Goal: Task Accomplishment & Management: Manage account settings

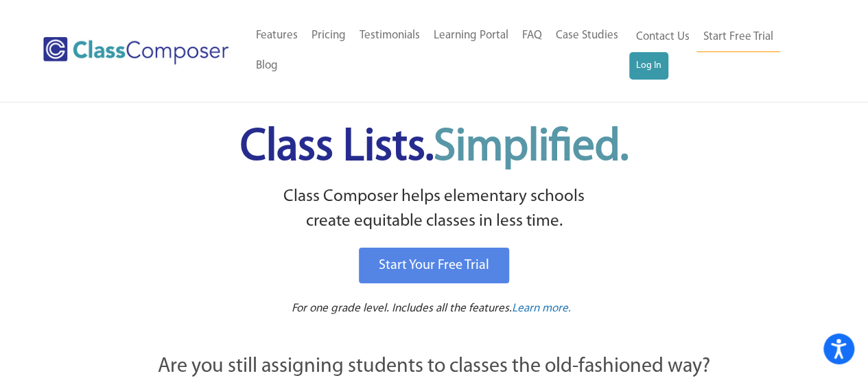
click at [627, 67] on ul "Home Old Features Pricing Testimonials Learning Portal FAQ Case Studies Blog Co…" at bounding box center [439, 51] width 380 height 60
click at [641, 67] on link "Log In" at bounding box center [648, 65] width 39 height 27
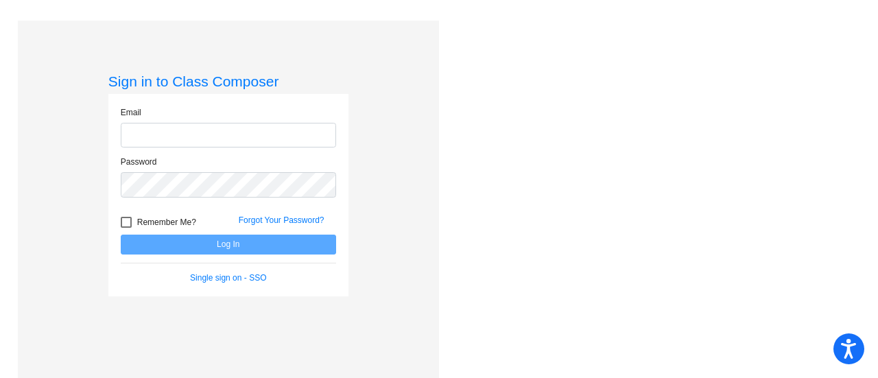
type input "desiree.pilgrim@irsd.k12.de.us"
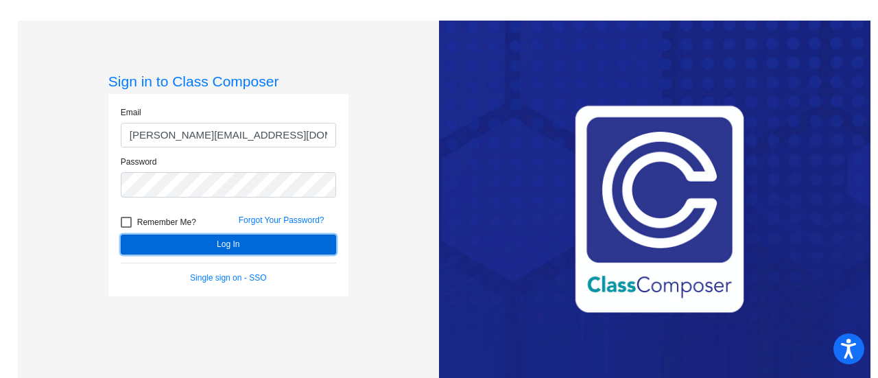
click at [210, 249] on button "Log In" at bounding box center [228, 245] width 215 height 20
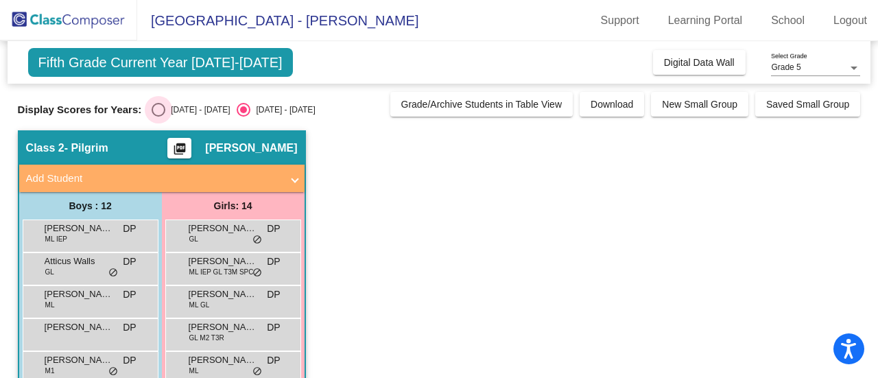
click at [158, 106] on div "Select an option" at bounding box center [159, 110] width 14 height 14
click at [158, 117] on input "2024 - 2025" at bounding box center [158, 117] width 1 height 1
radio input "true"
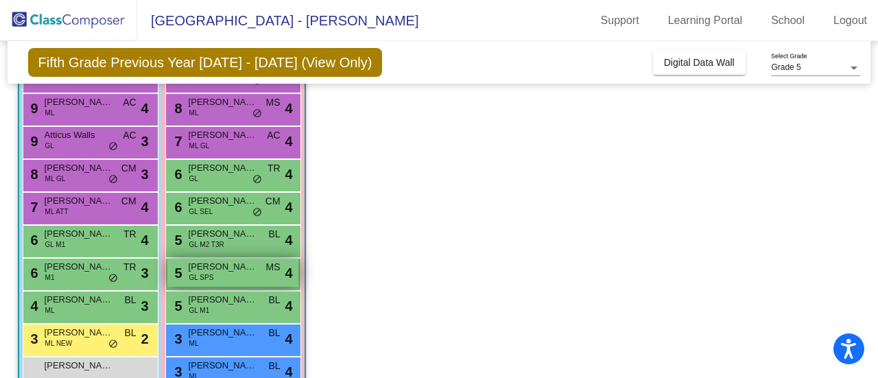
scroll to position [159, 0]
click at [864, 154] on mat-sidenav-content "Grade 5 Select Grade Fifth Grade Previous Year 2024 - 2025 (View Only) Add, Mov…" at bounding box center [439, 209] width 878 height 337
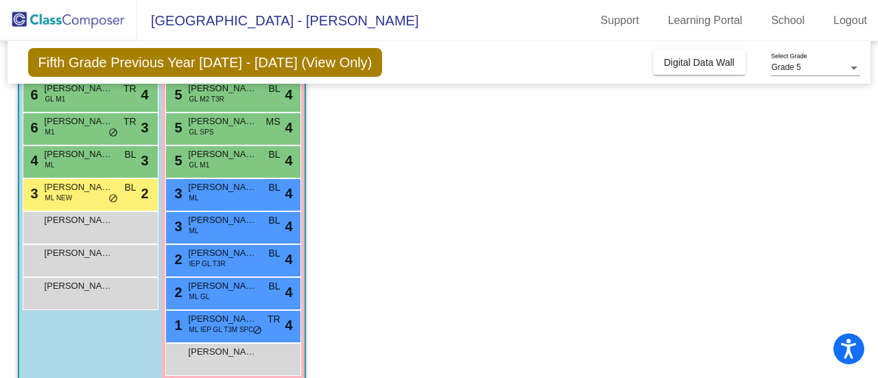
scroll to position [291, 0]
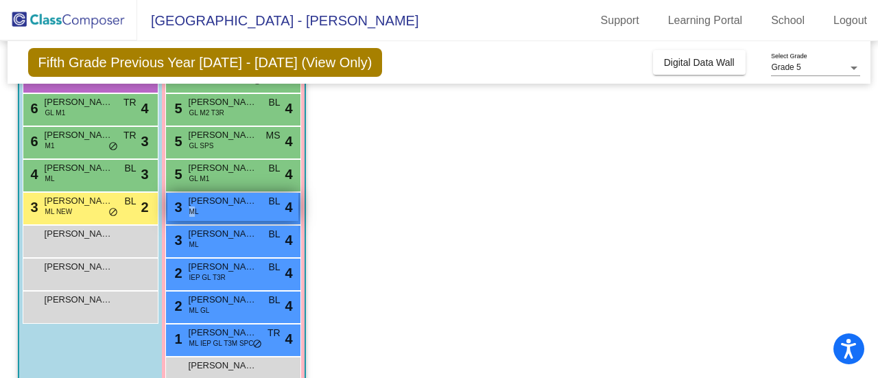
click at [192, 206] on span "ML" at bounding box center [194, 211] width 10 height 10
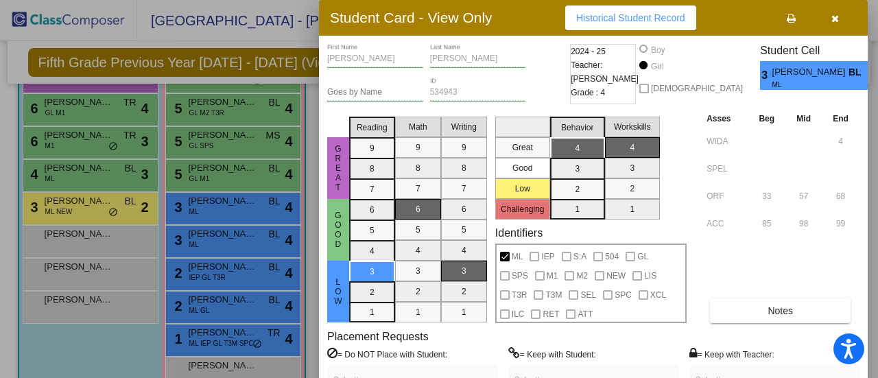
click at [62, 206] on div at bounding box center [439, 189] width 878 height 378
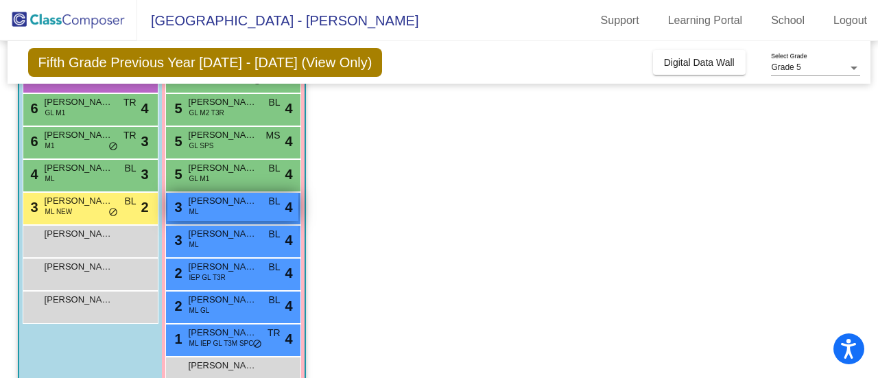
click at [235, 206] on span "Karla Perez-Bartolon" at bounding box center [223, 201] width 69 height 14
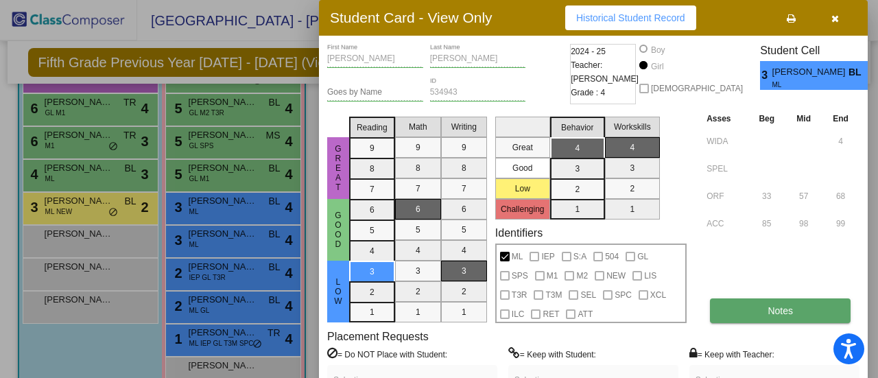
click at [761, 315] on button "Notes" at bounding box center [780, 310] width 141 height 25
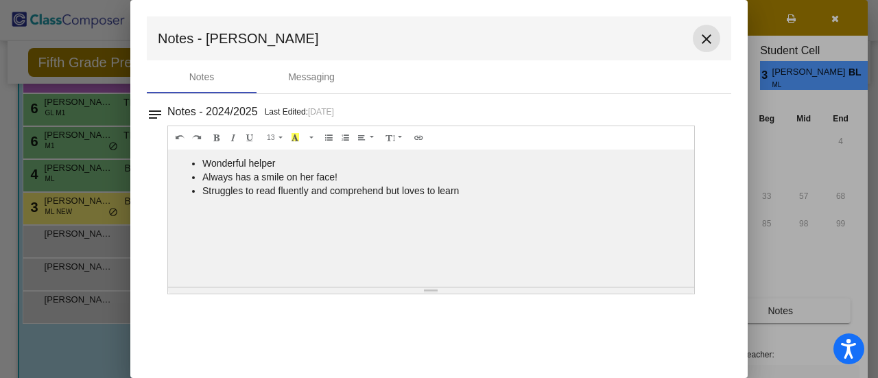
click at [713, 40] on mat-icon "close" at bounding box center [706, 39] width 16 height 16
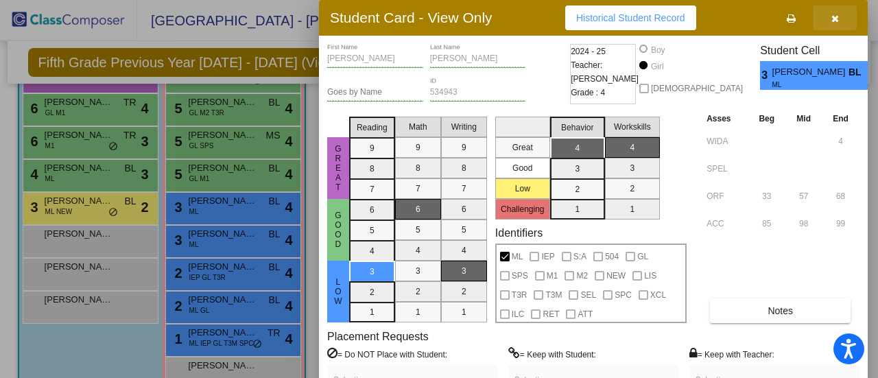
click at [838, 20] on button "button" at bounding box center [835, 17] width 44 height 25
